Goal: Check status: Check status

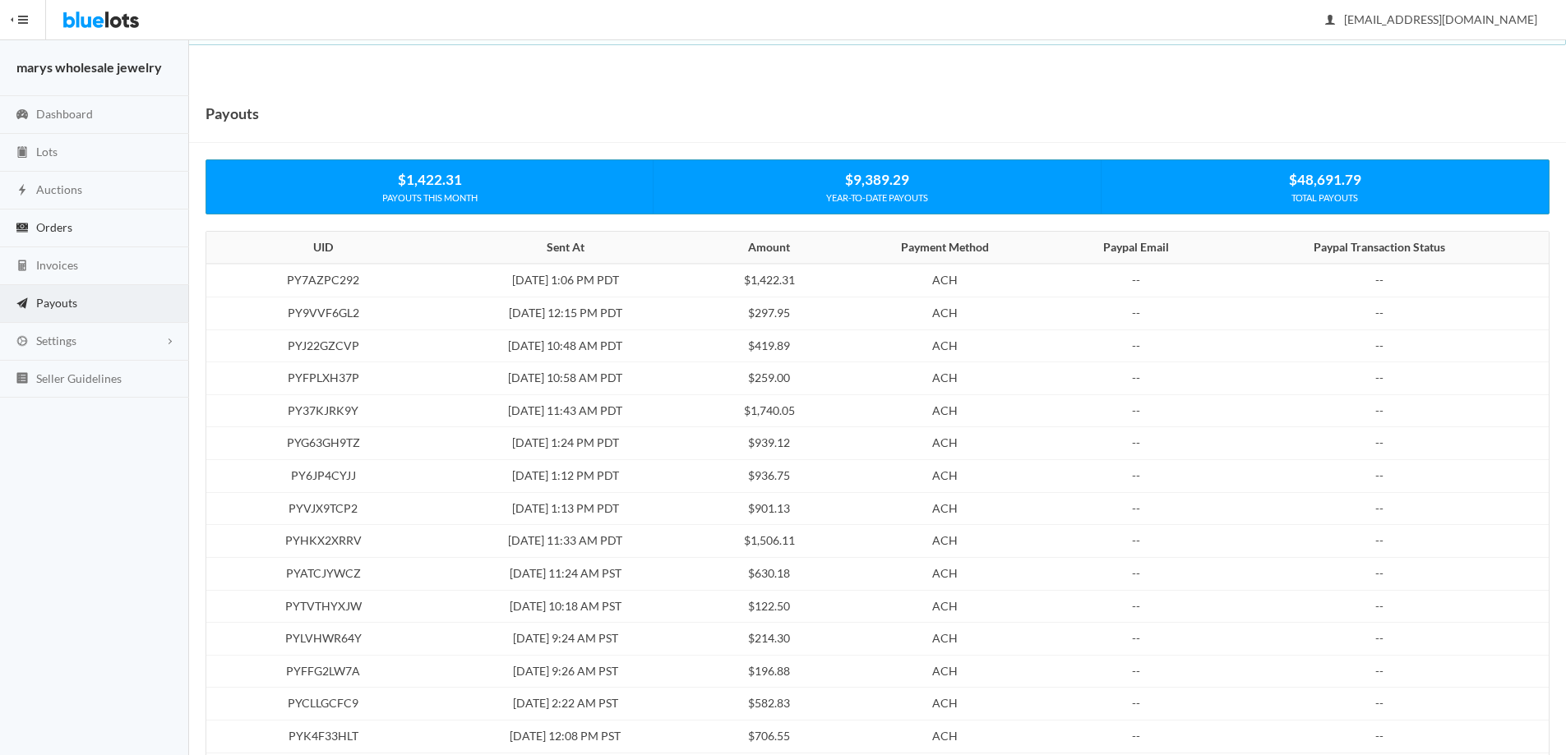
click at [82, 237] on link "Orders" at bounding box center [94, 229] width 189 height 38
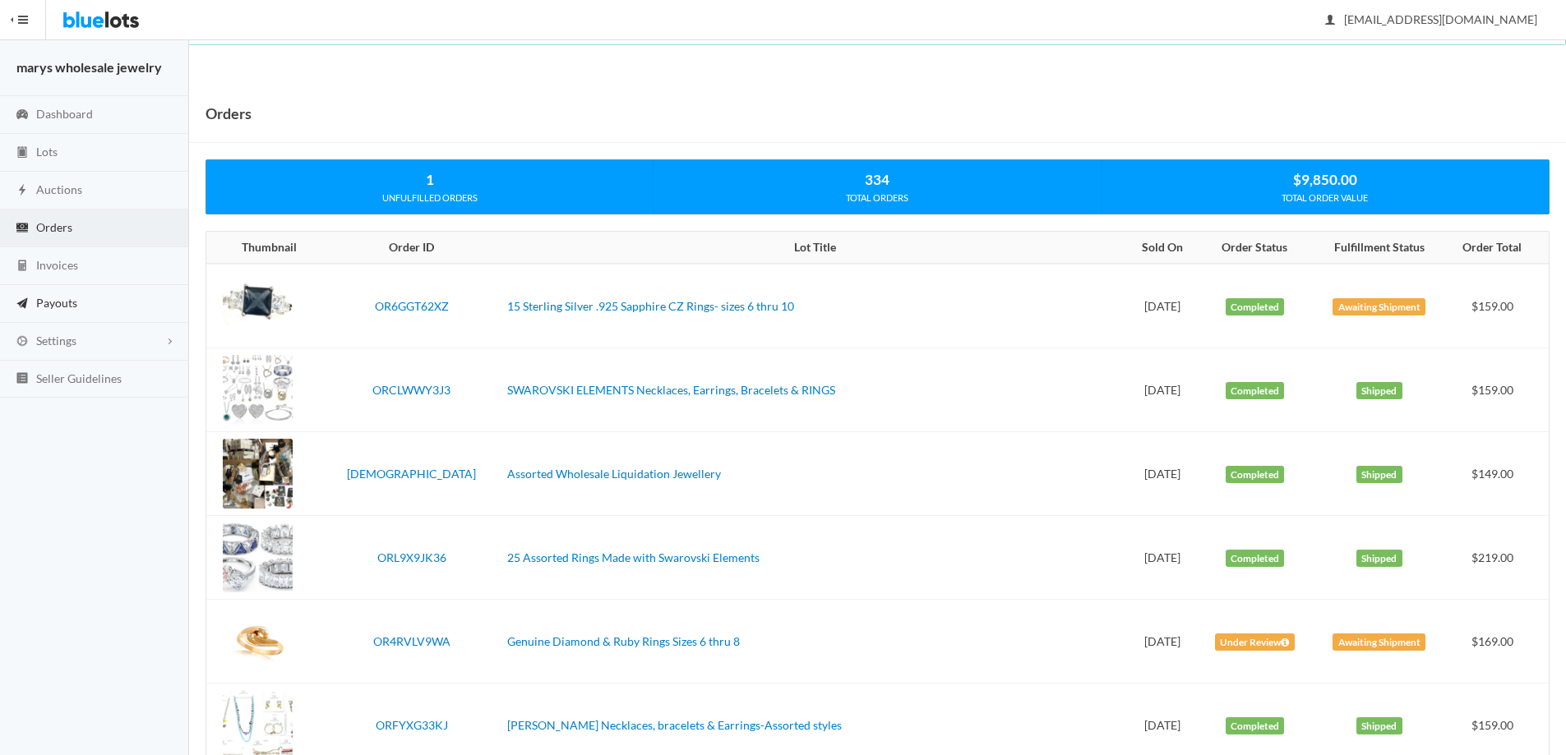
click at [48, 299] on span "Payouts" at bounding box center [56, 303] width 41 height 14
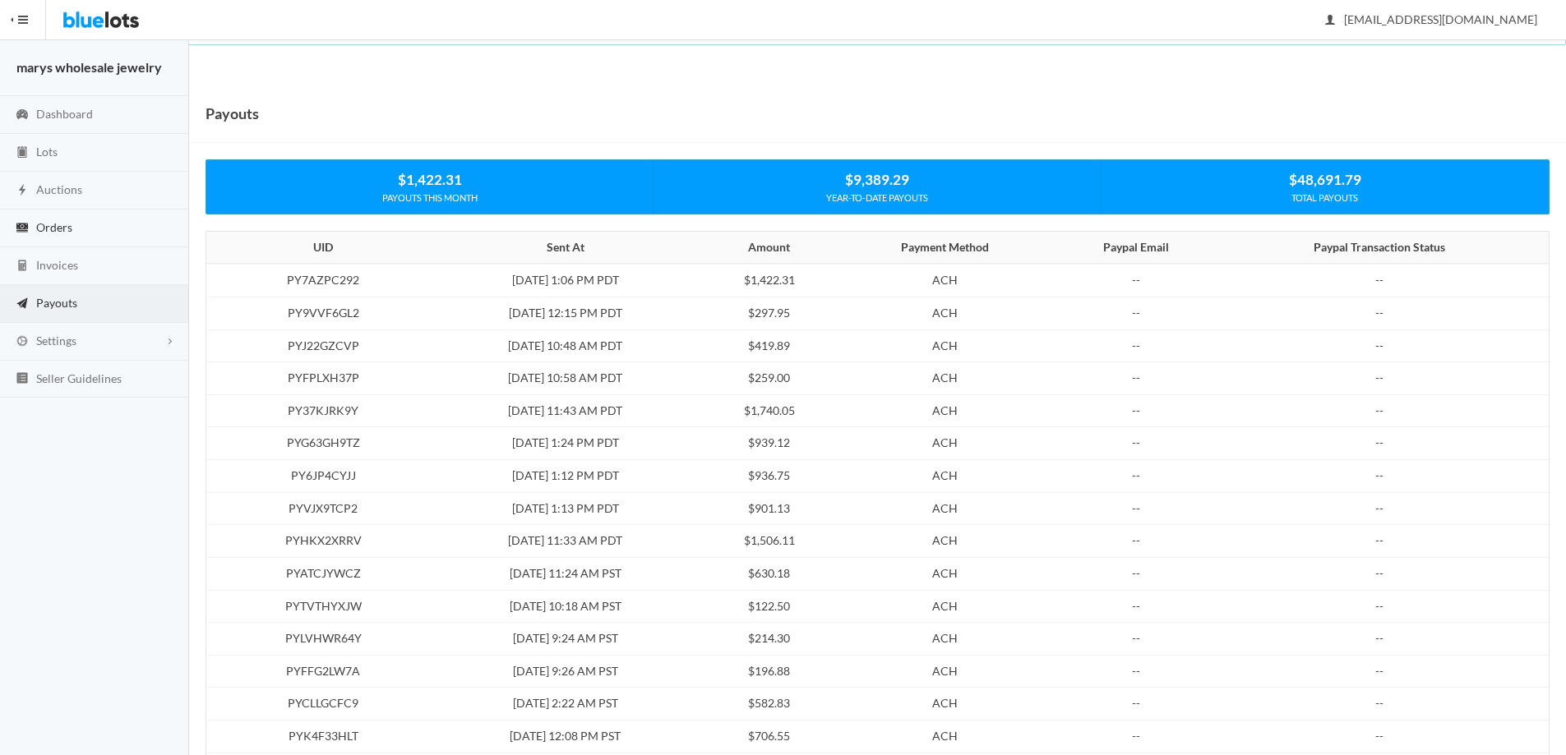
click at [61, 228] on span "Orders" at bounding box center [54, 227] width 36 height 14
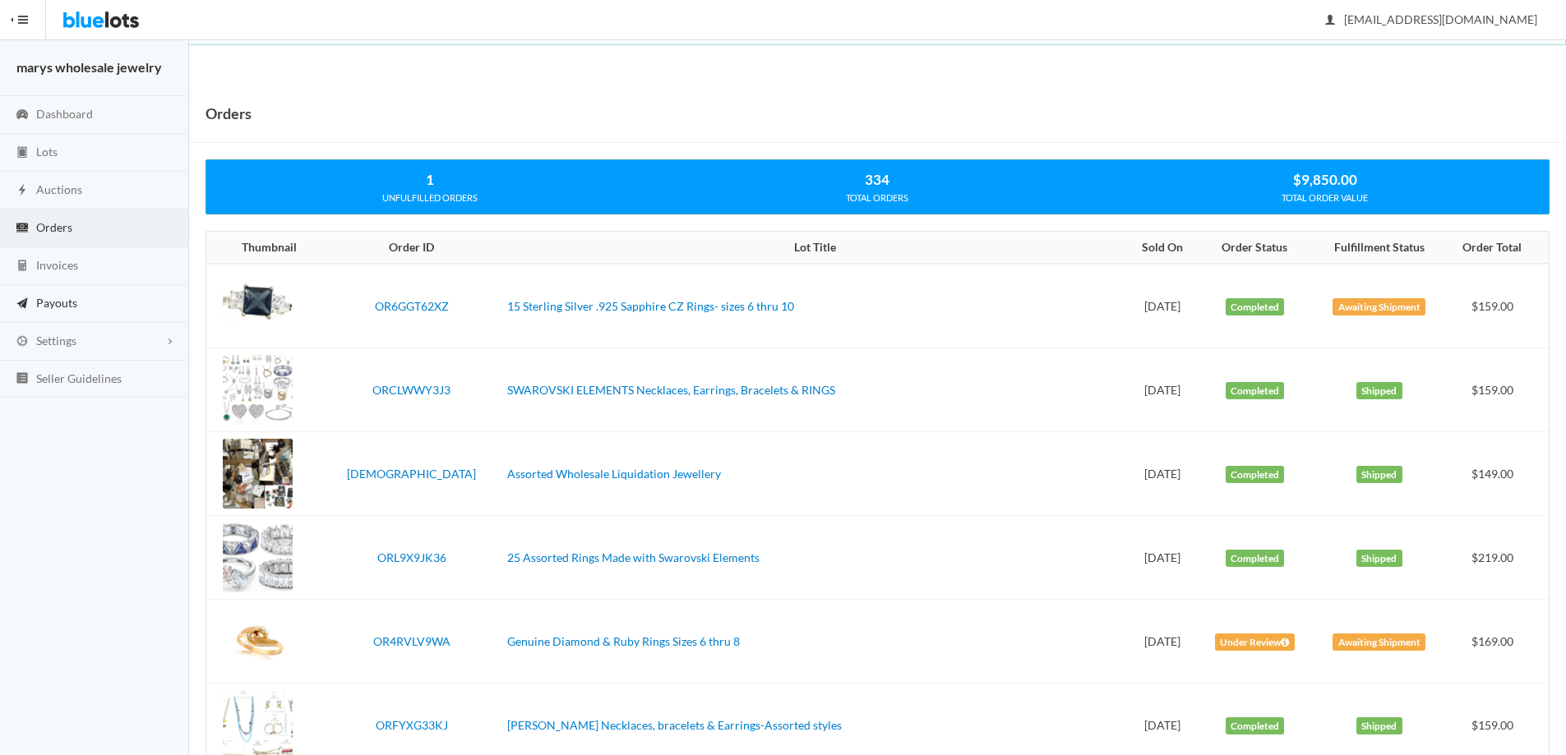
click at [81, 304] on link "Payouts" at bounding box center [94, 304] width 189 height 38
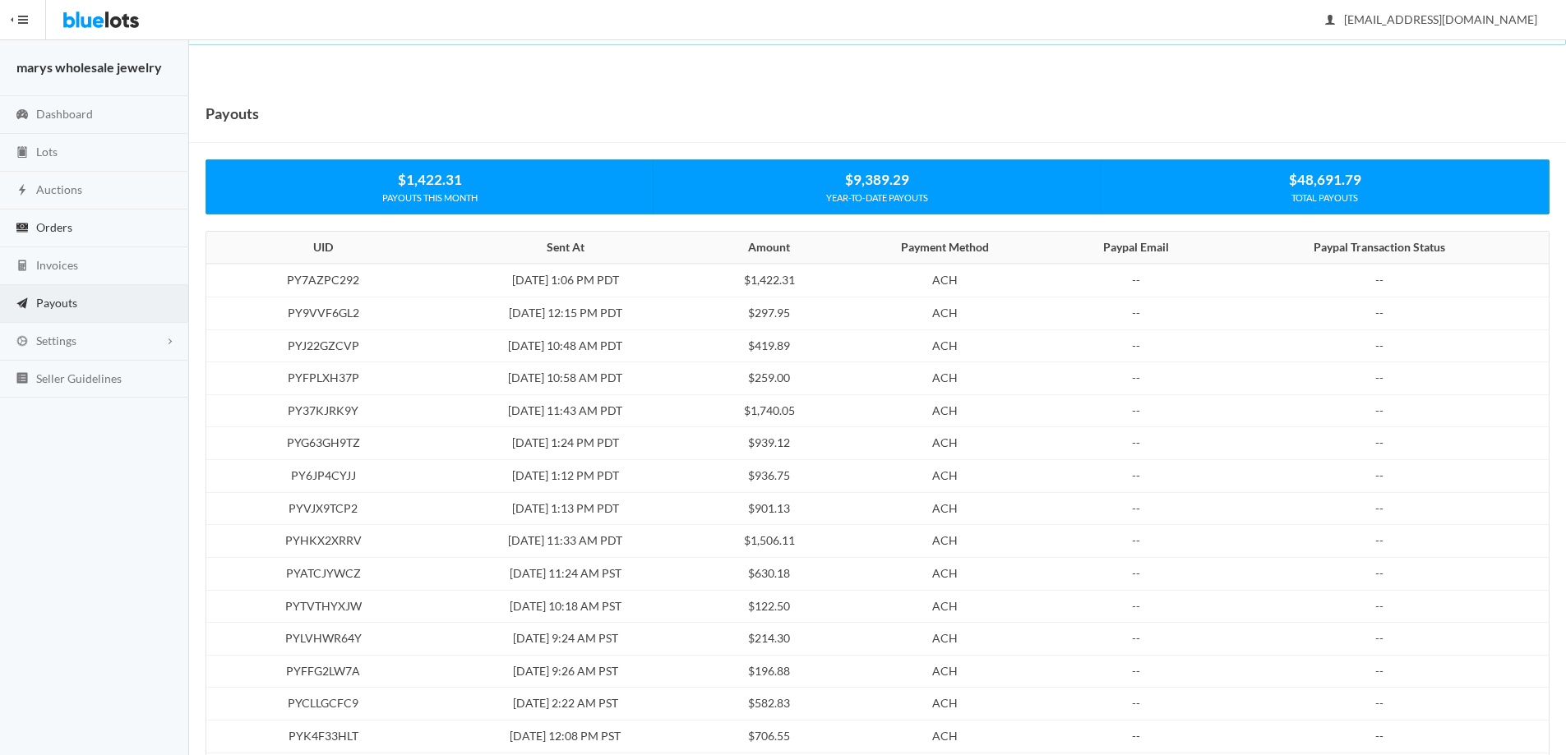
click at [62, 225] on span "Orders" at bounding box center [54, 227] width 36 height 14
